Goal: Transaction & Acquisition: Purchase product/service

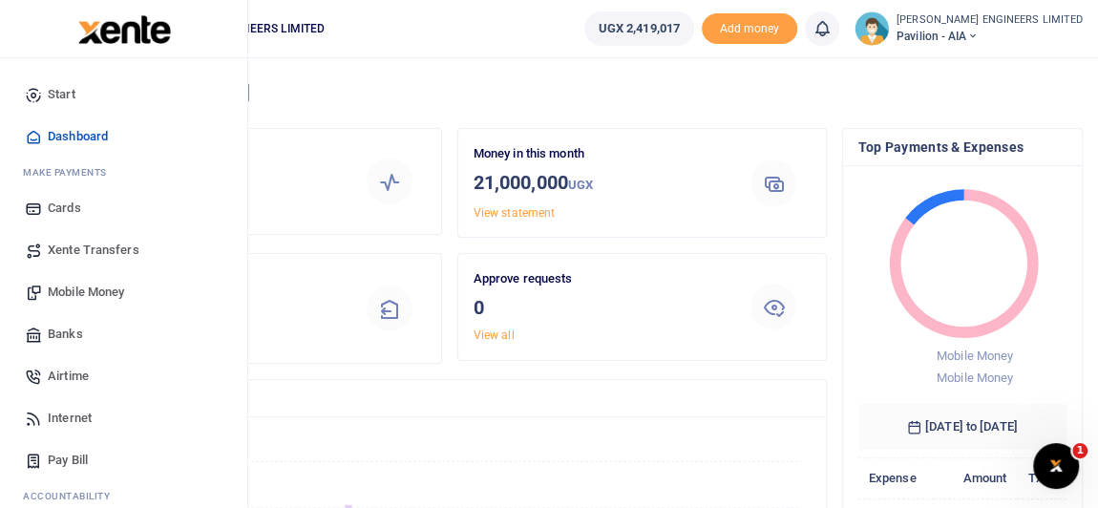
click at [83, 291] on span "Mobile Money" at bounding box center [86, 292] width 76 height 19
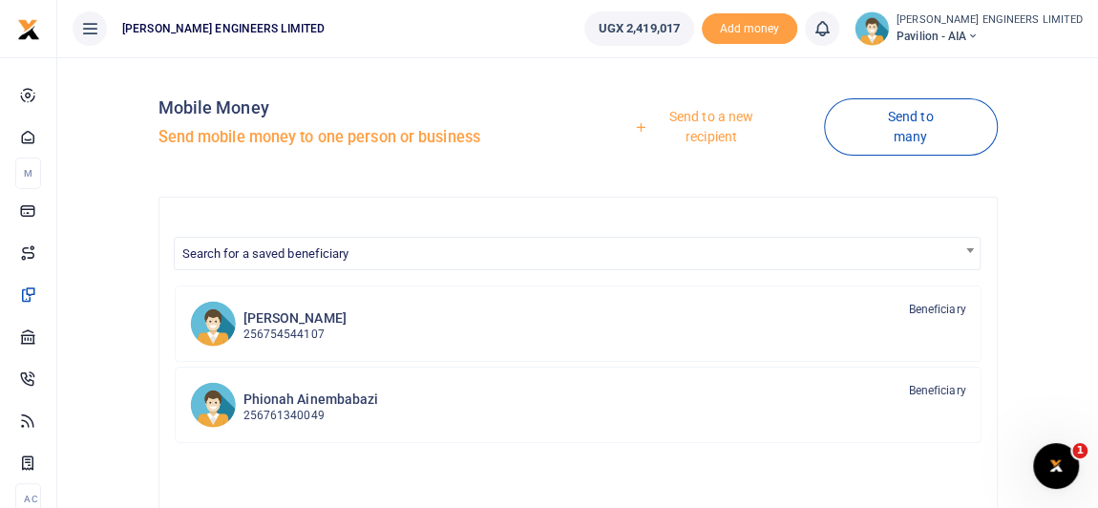
click at [697, 119] on link "Send to a new recipient" at bounding box center [704, 126] width 239 height 54
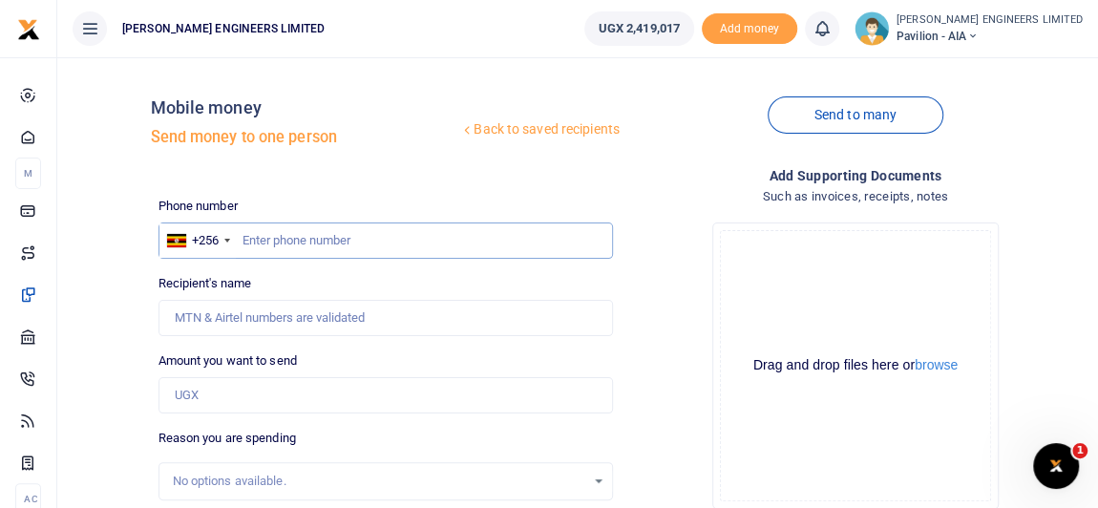
click at [264, 234] on input "text" at bounding box center [385, 240] width 454 height 36
type input "708209499"
type input "John Lule"
type input "708209499"
click at [209, 392] on input "Amount you want to send" at bounding box center [385, 395] width 454 height 36
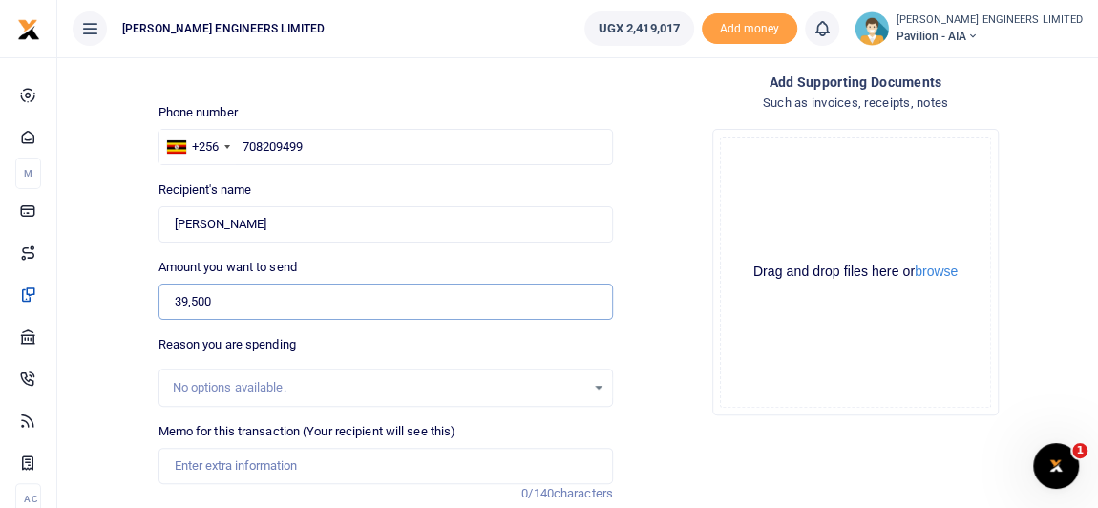
scroll to position [173, 0]
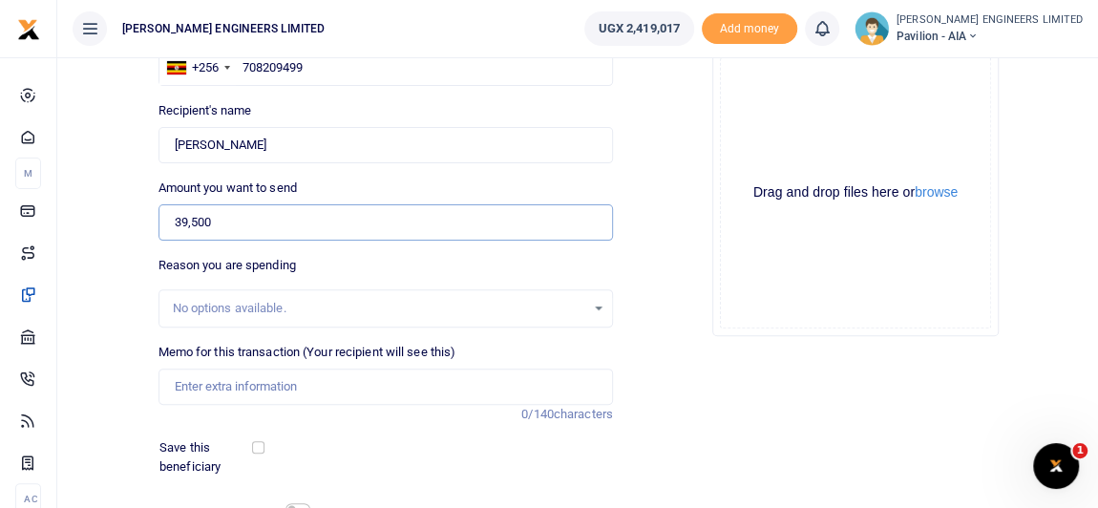
type input "39,500"
click at [195, 379] on input "Memo for this transaction (Your recipient will see this)" at bounding box center [385, 386] width 454 height 36
type input "p"
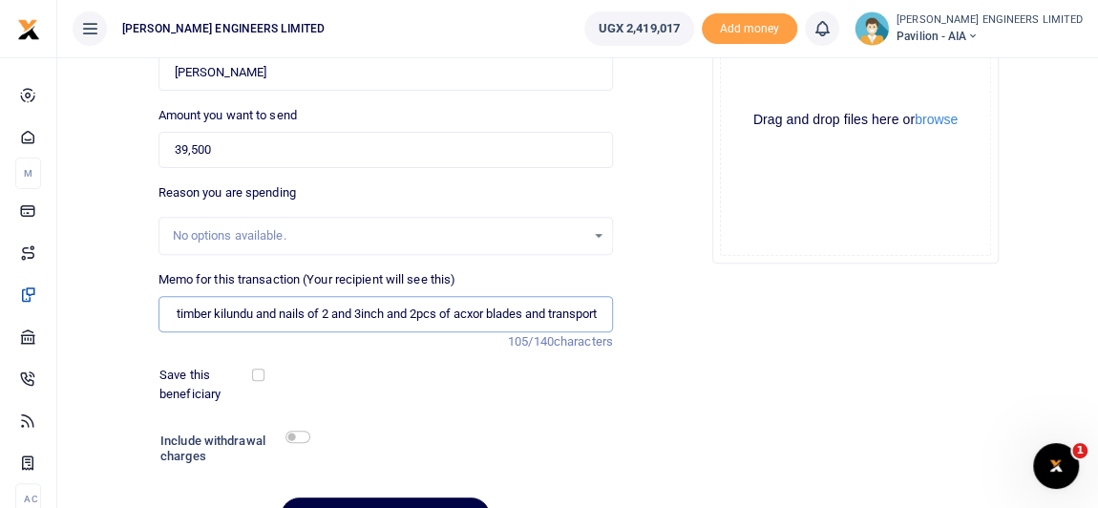
scroll to position [260, 0]
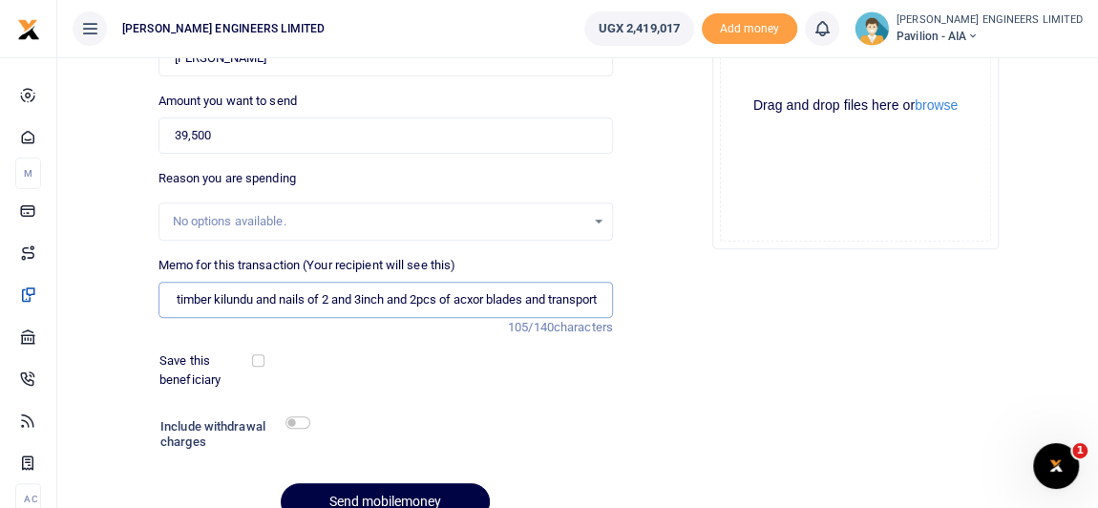
type input "Payment for 3pcs of 12by 1 timber kilundu and nails of 2 and 3inch and 2pcs of …"
click at [299, 420] on input "checkbox" at bounding box center [297, 422] width 25 height 12
checkbox input "true"
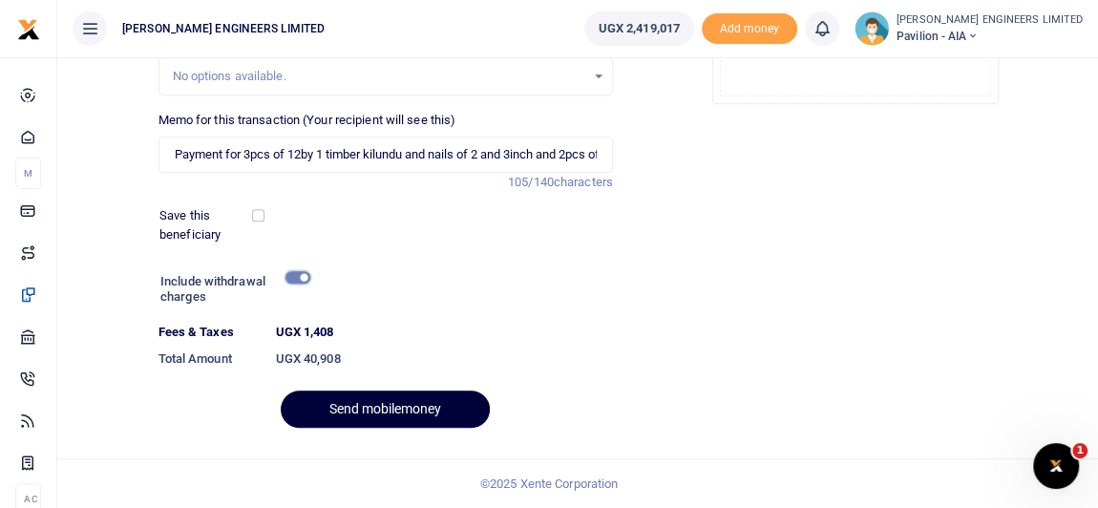
scroll to position [403, 0]
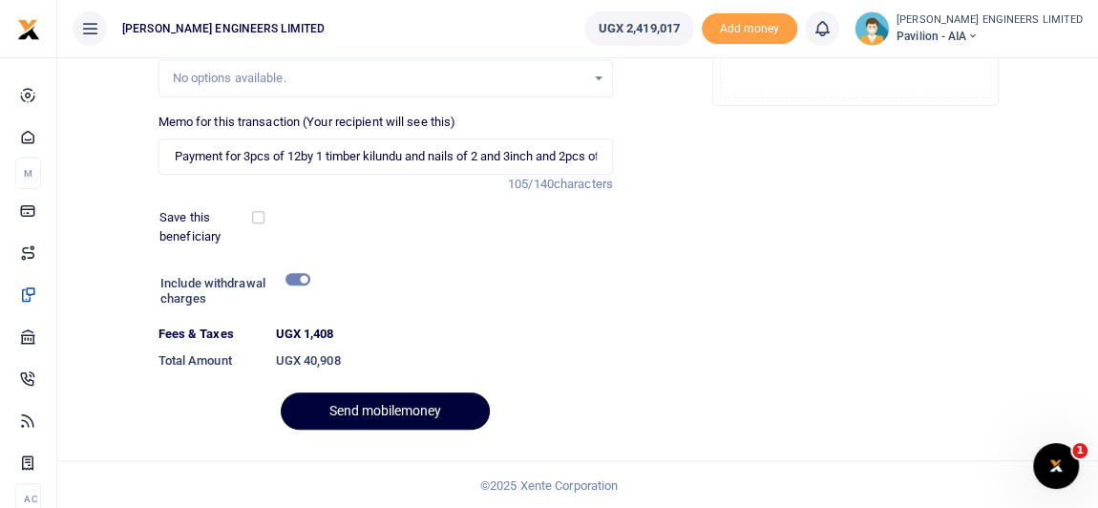
click at [406, 409] on button "Send mobilemoney" at bounding box center [385, 410] width 209 height 37
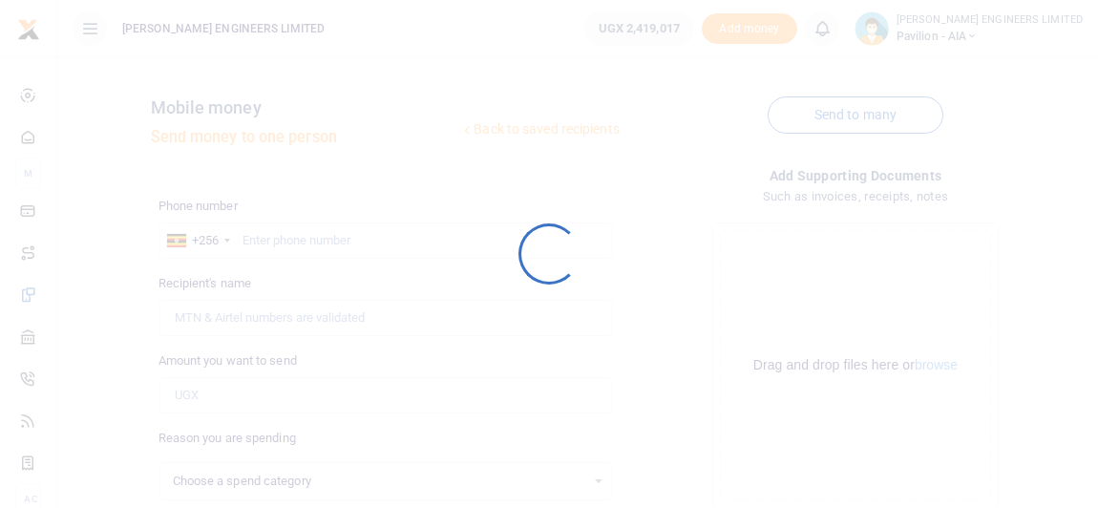
scroll to position [350, 0]
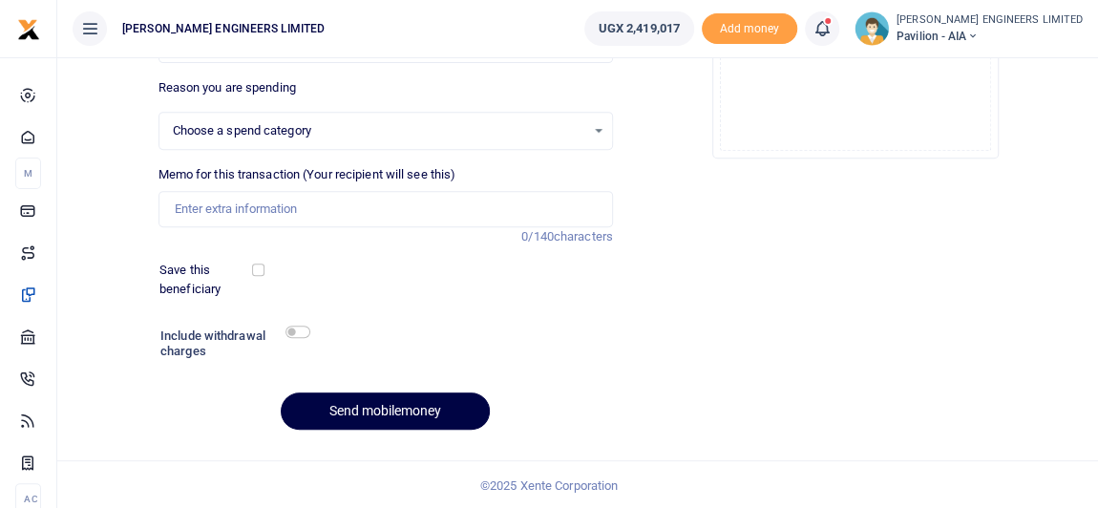
click at [831, 31] on icon at bounding box center [821, 28] width 19 height 21
select select
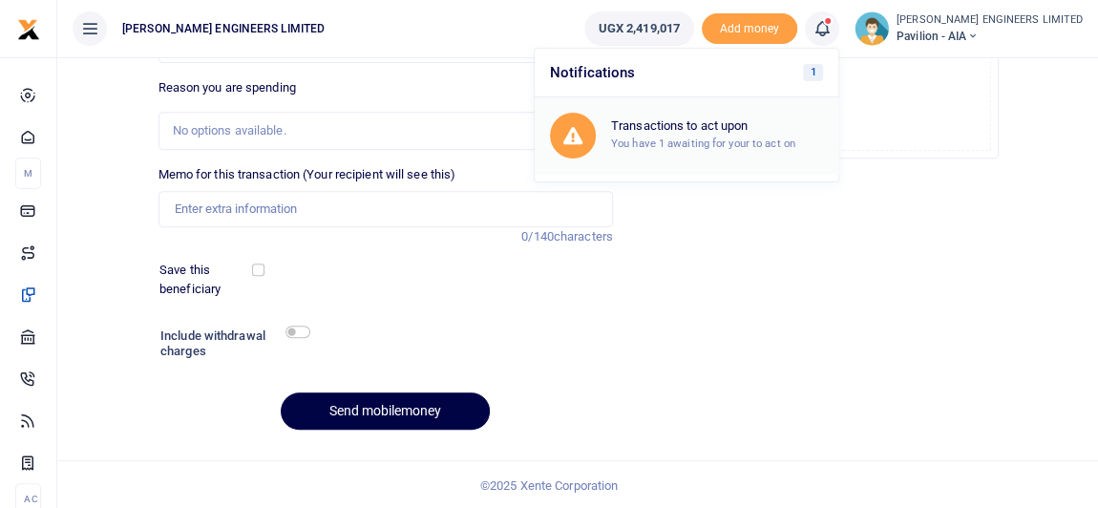
click at [773, 138] on small "You have 1 awaiting for your to act on" at bounding box center [703, 142] width 184 height 13
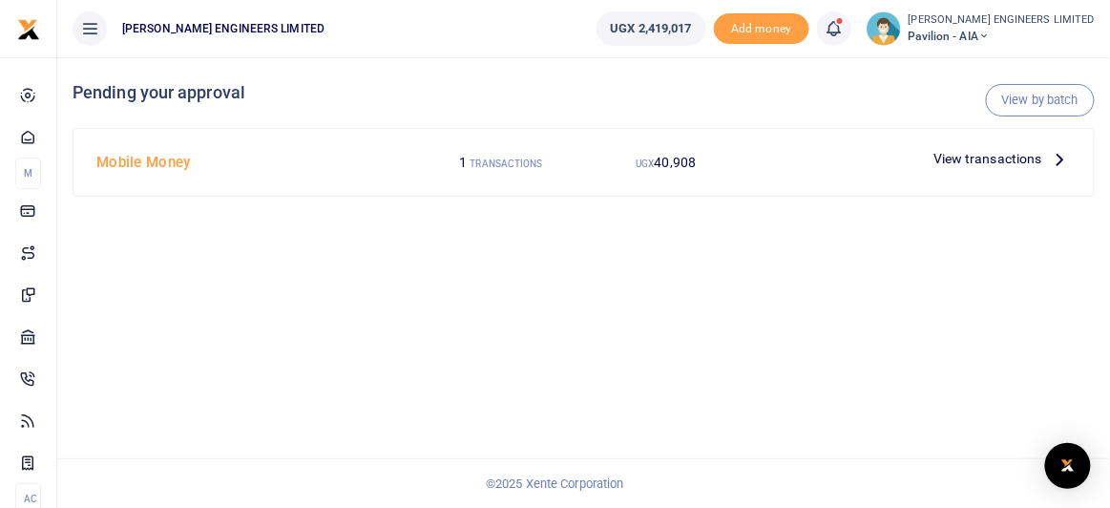
click at [670, 162] on span "40,908" at bounding box center [676, 162] width 42 height 15
click at [661, 164] on span "40,908" at bounding box center [676, 162] width 42 height 15
click at [961, 158] on span "View transactions" at bounding box center [987, 158] width 109 height 21
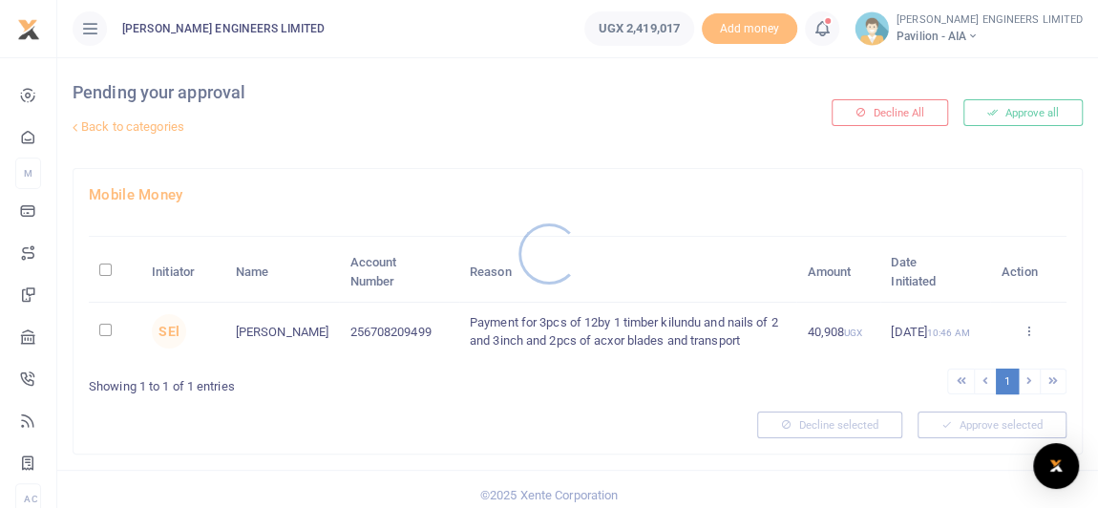
click at [101, 329] on div at bounding box center [549, 254] width 1098 height 508
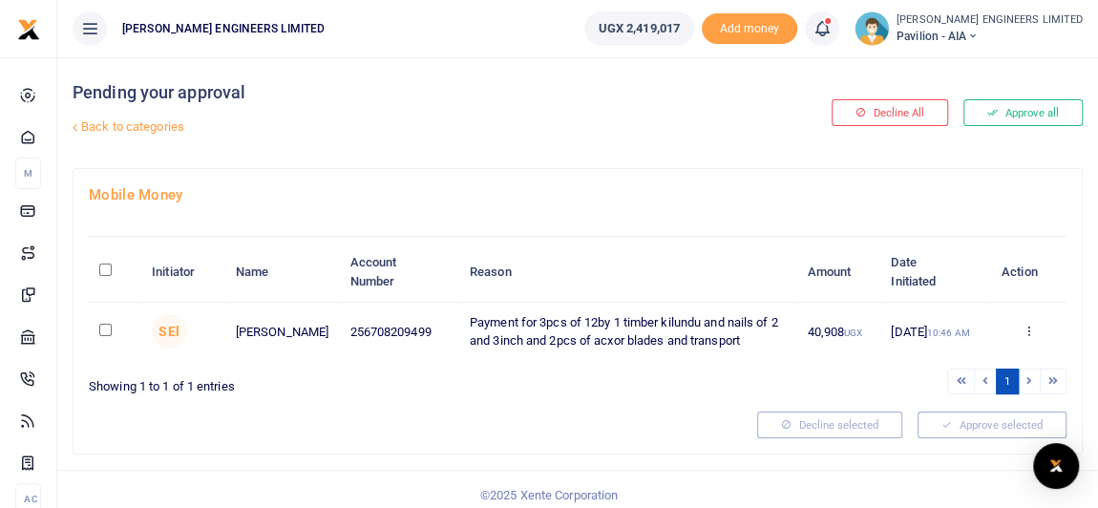
click at [105, 330] on input "checkbox" at bounding box center [105, 330] width 12 height 12
checkbox input "true"
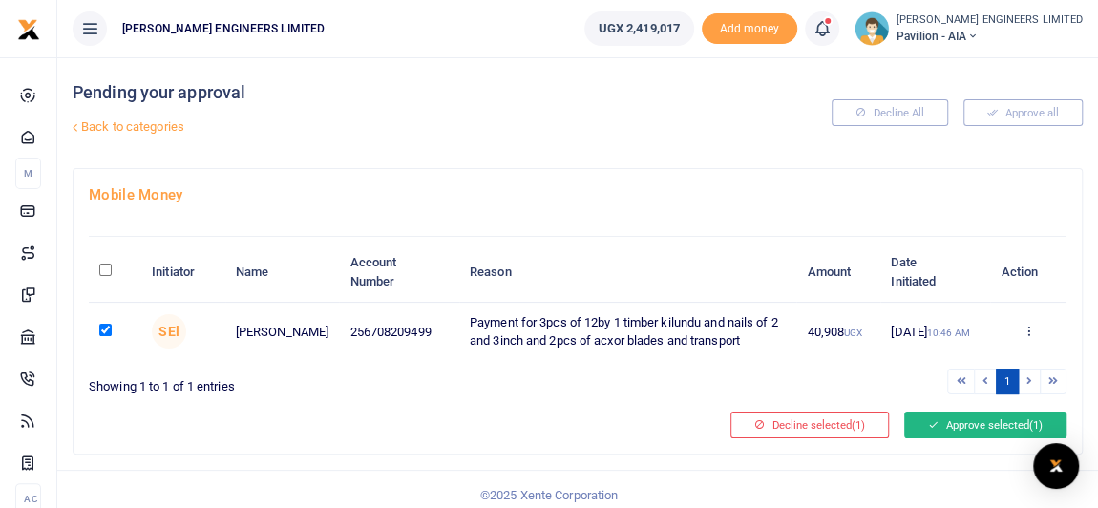
click at [970, 419] on button "Approve selected (1)" at bounding box center [985, 424] width 162 height 27
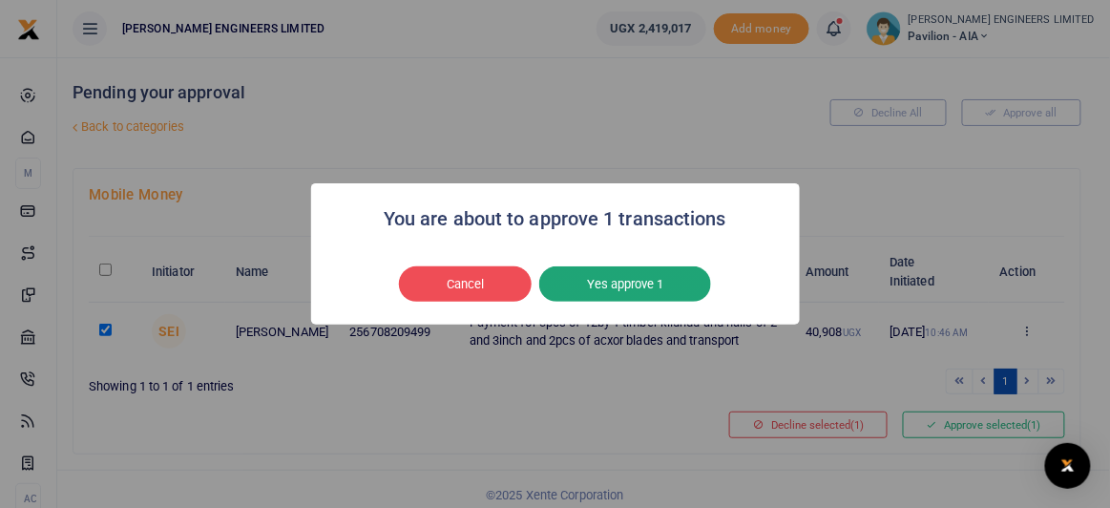
click at [617, 283] on button "Yes approve 1" at bounding box center [625, 284] width 172 height 36
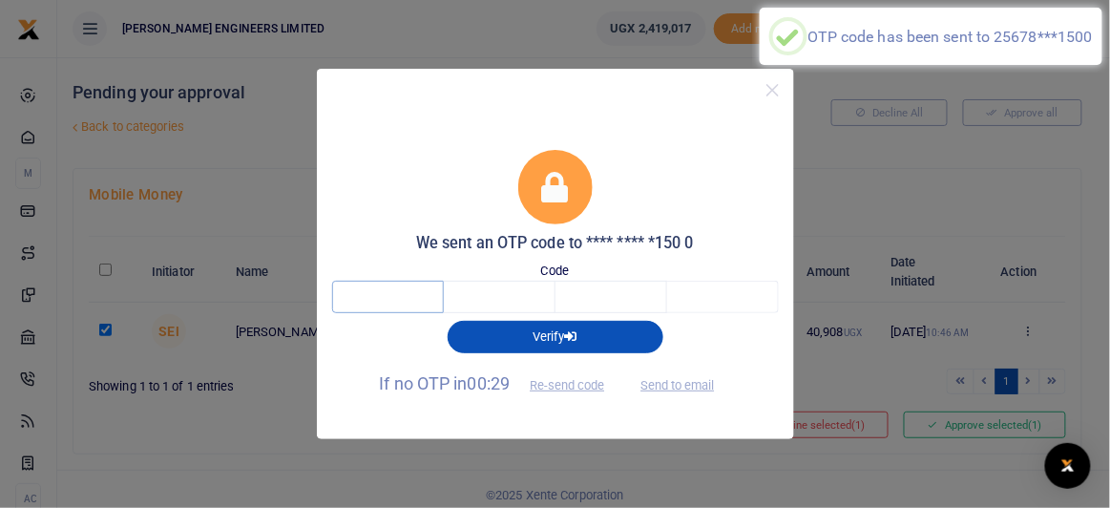
click at [400, 294] on input "text" at bounding box center [388, 297] width 112 height 32
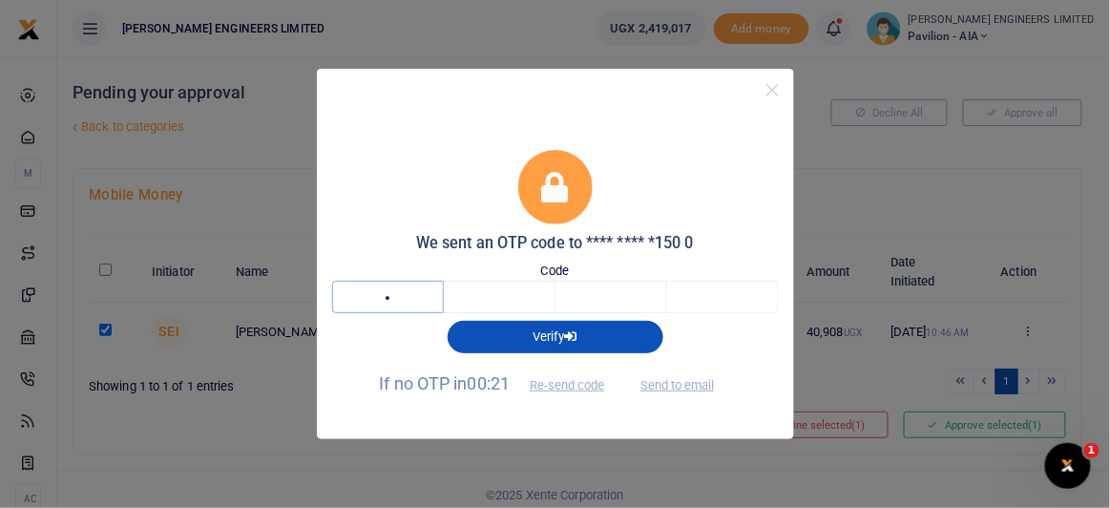
type input "2"
type input "0"
type input "1"
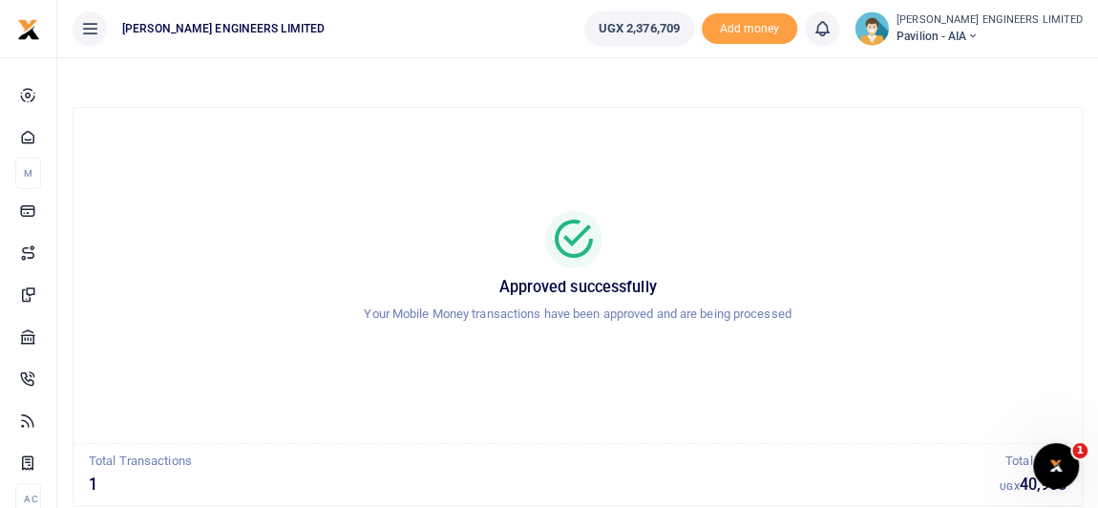
click at [977, 35] on icon at bounding box center [971, 36] width 11 height 13
